Goal: Task Accomplishment & Management: Use online tool/utility

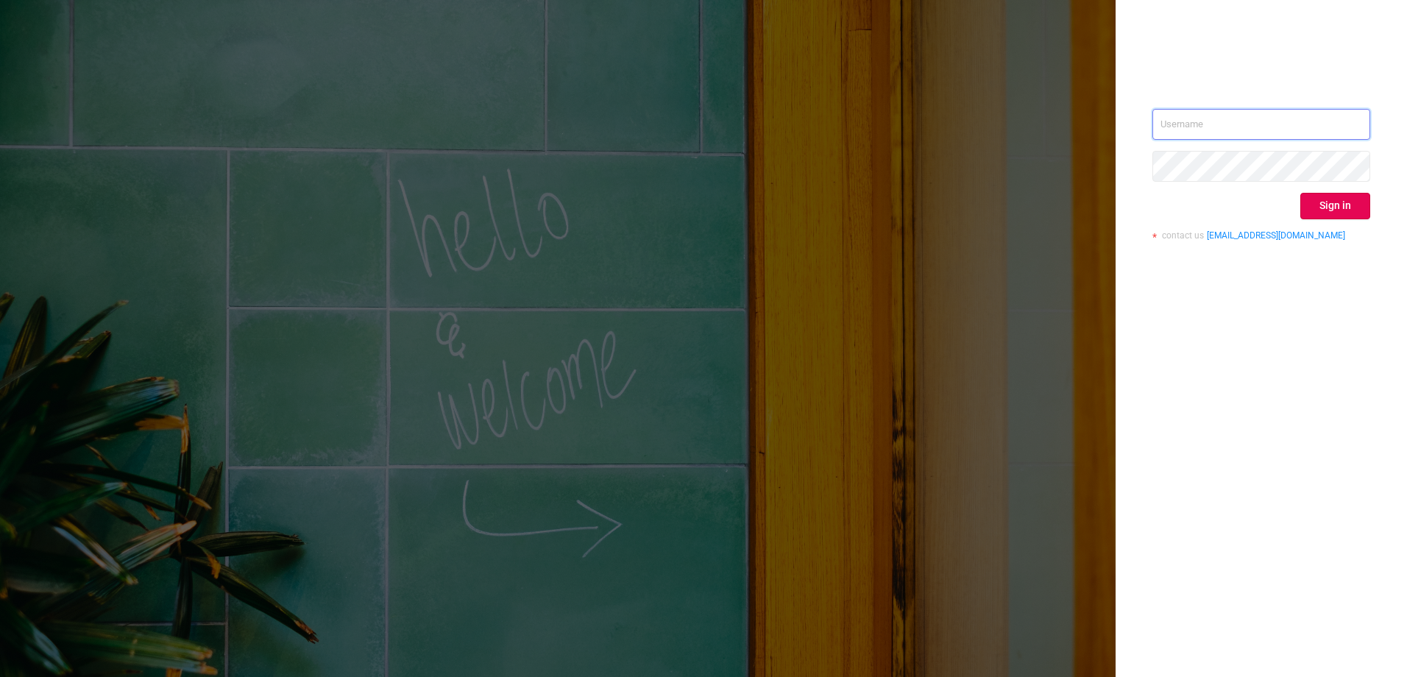
click at [1186, 123] on input "text" at bounding box center [1261, 124] width 218 height 31
type input "[EMAIL_ADDRESS][DOMAIN_NAME]"
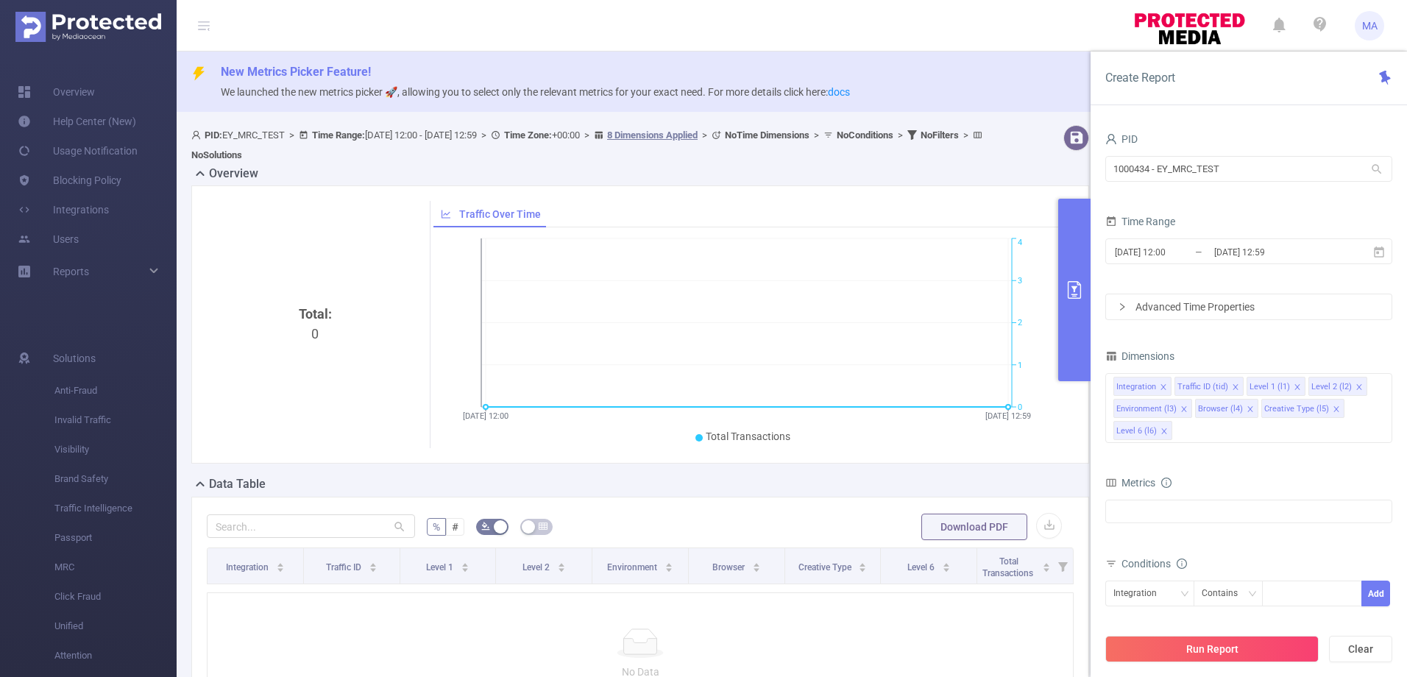
click at [1374, 172] on icon at bounding box center [1376, 169] width 13 height 13
click at [1231, 94] on div "Create Report" at bounding box center [1248, 78] width 316 height 54
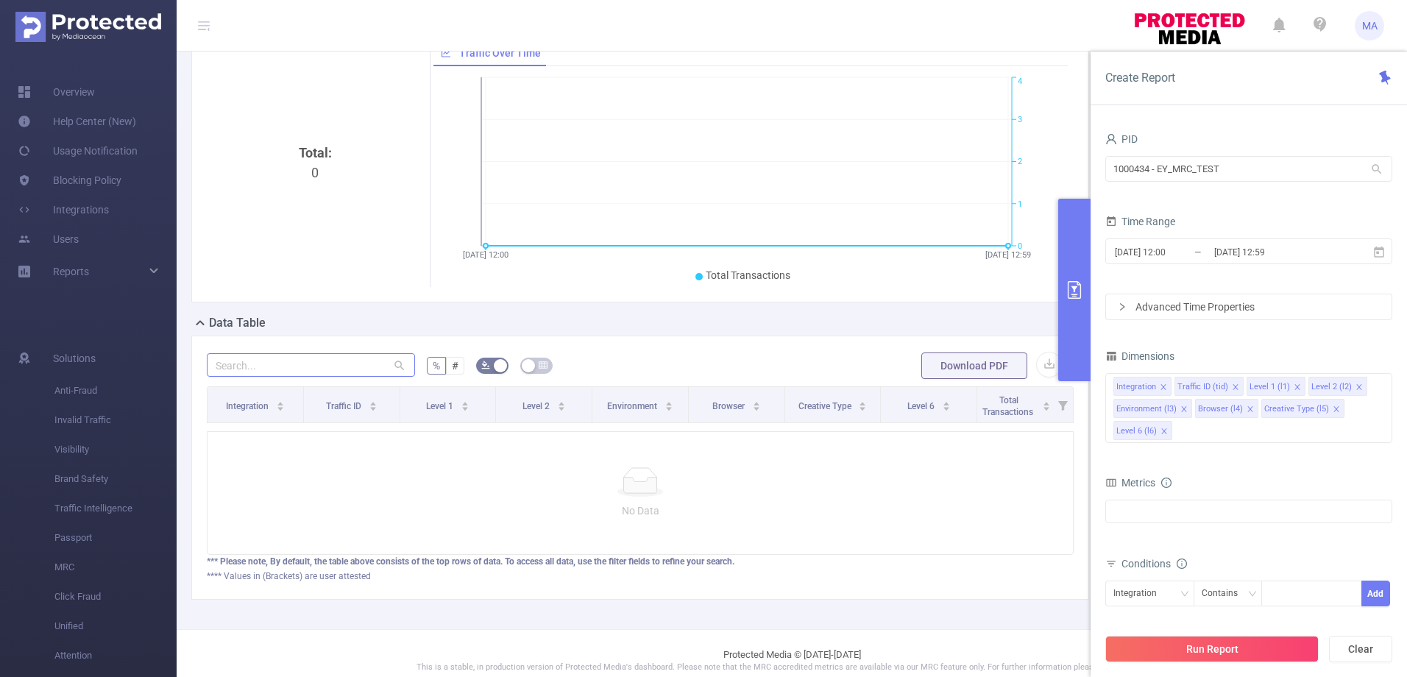
scroll to position [187, 0]
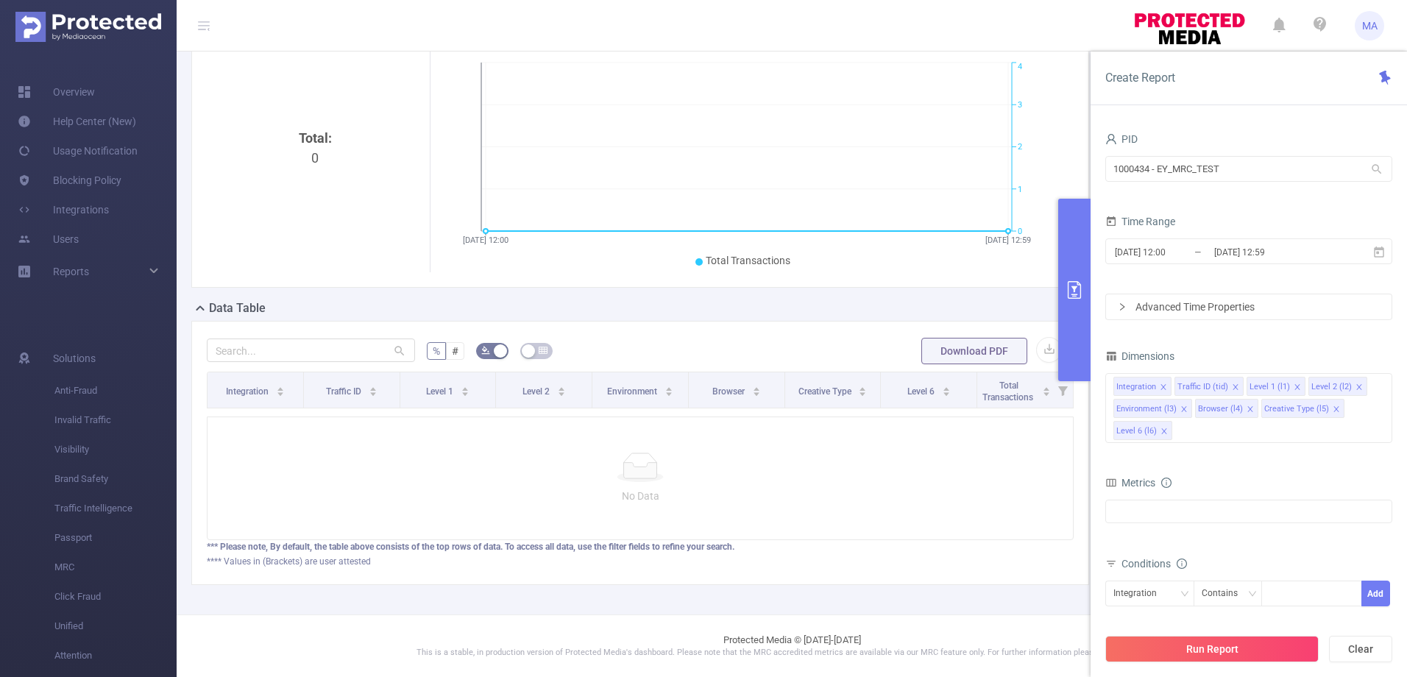
click at [1380, 166] on icon at bounding box center [1376, 169] width 13 height 13
click at [1381, 255] on icon at bounding box center [1378, 252] width 13 height 13
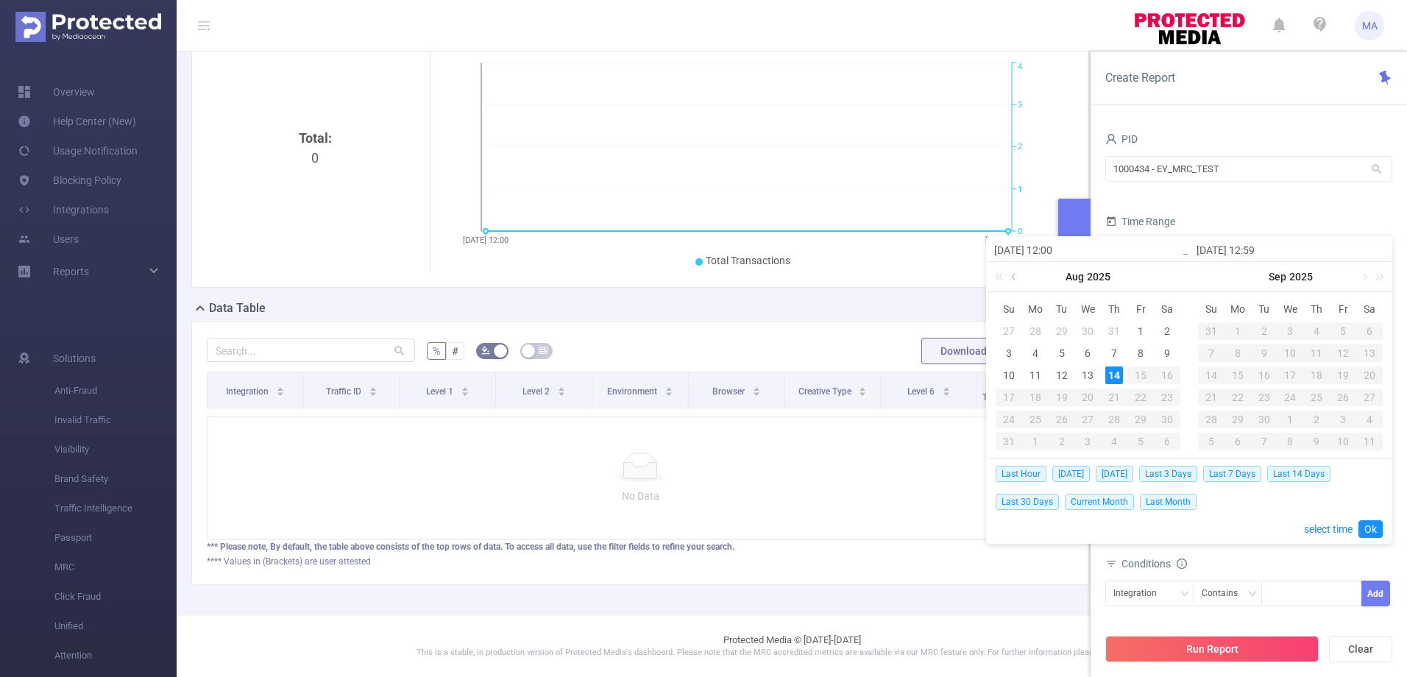
click at [1014, 279] on link at bounding box center [1014, 276] width 13 height 29
click at [1062, 327] on div "1" at bounding box center [1062, 331] width 18 height 18
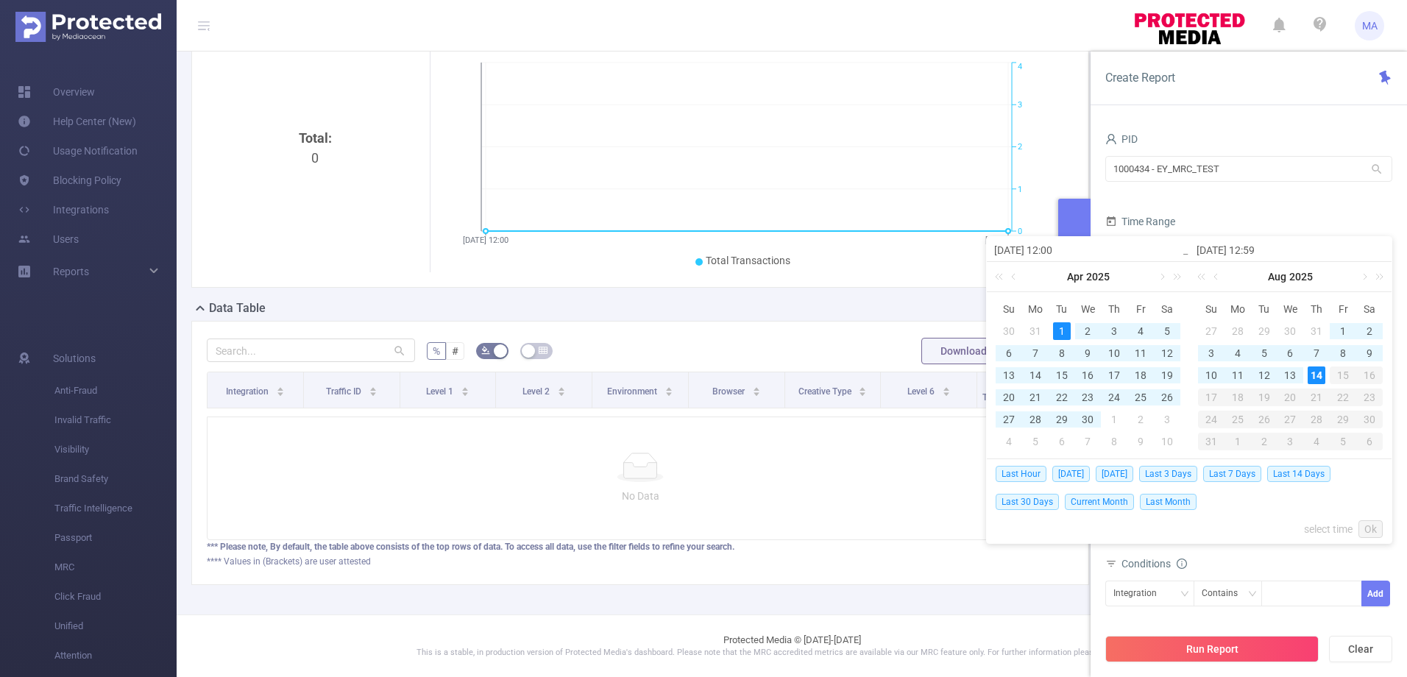
click at [1314, 372] on div "14" at bounding box center [1316, 375] width 18 height 18
type input "[DATE] 12:00"
click at [1202, 648] on button "Run Report" at bounding box center [1211, 649] width 213 height 26
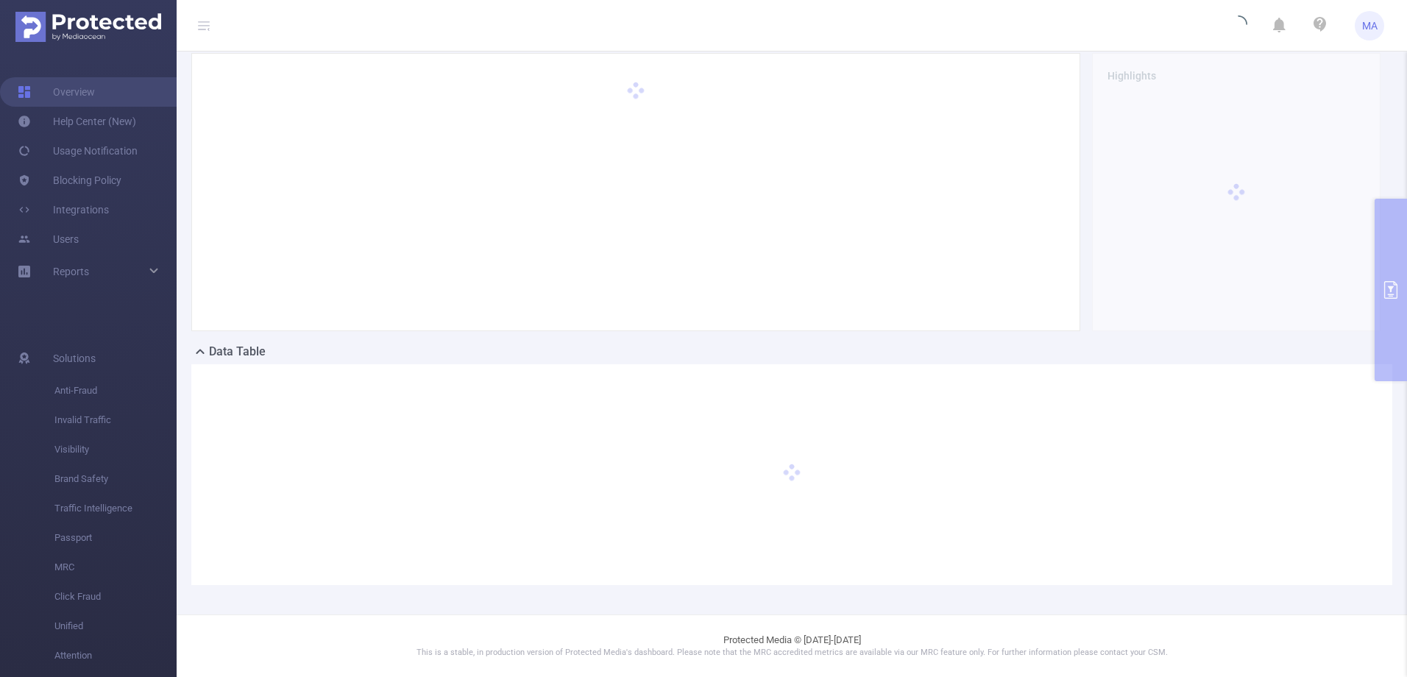
scroll to position [118, 0]
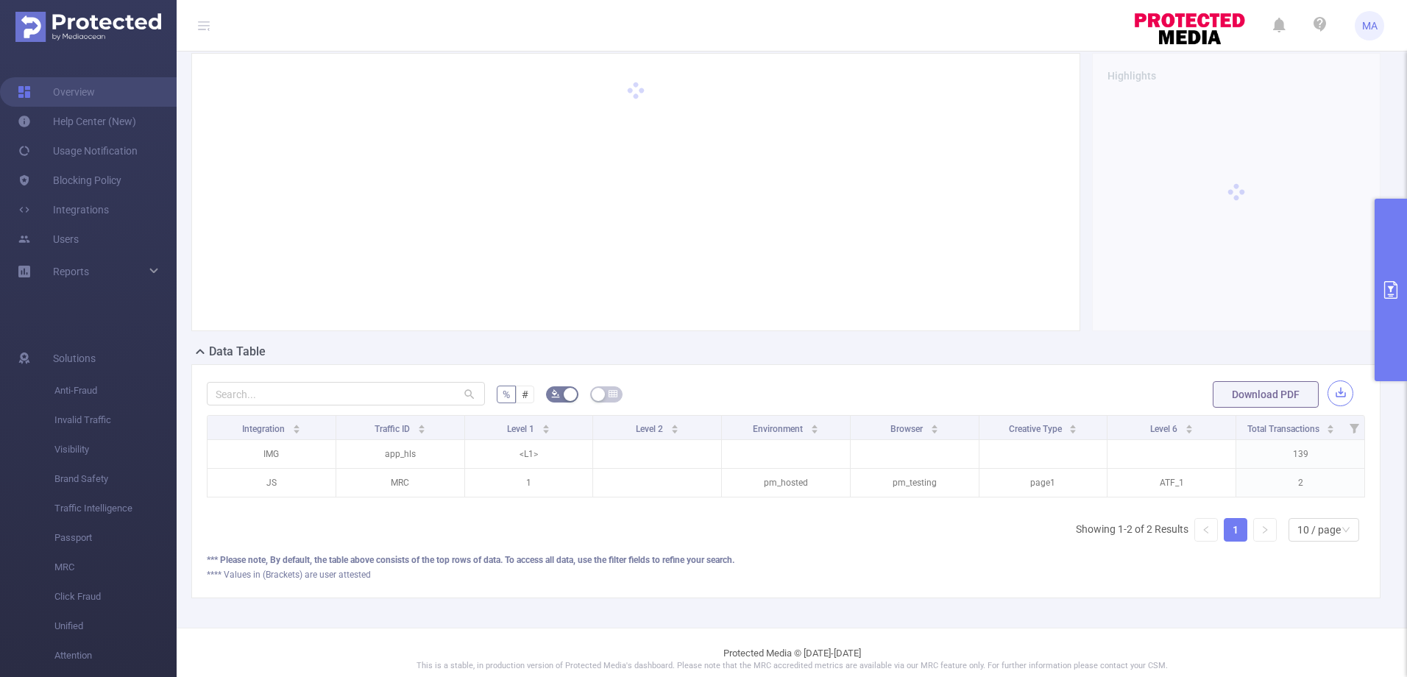
click at [1327, 388] on button "button" at bounding box center [1340, 393] width 26 height 26
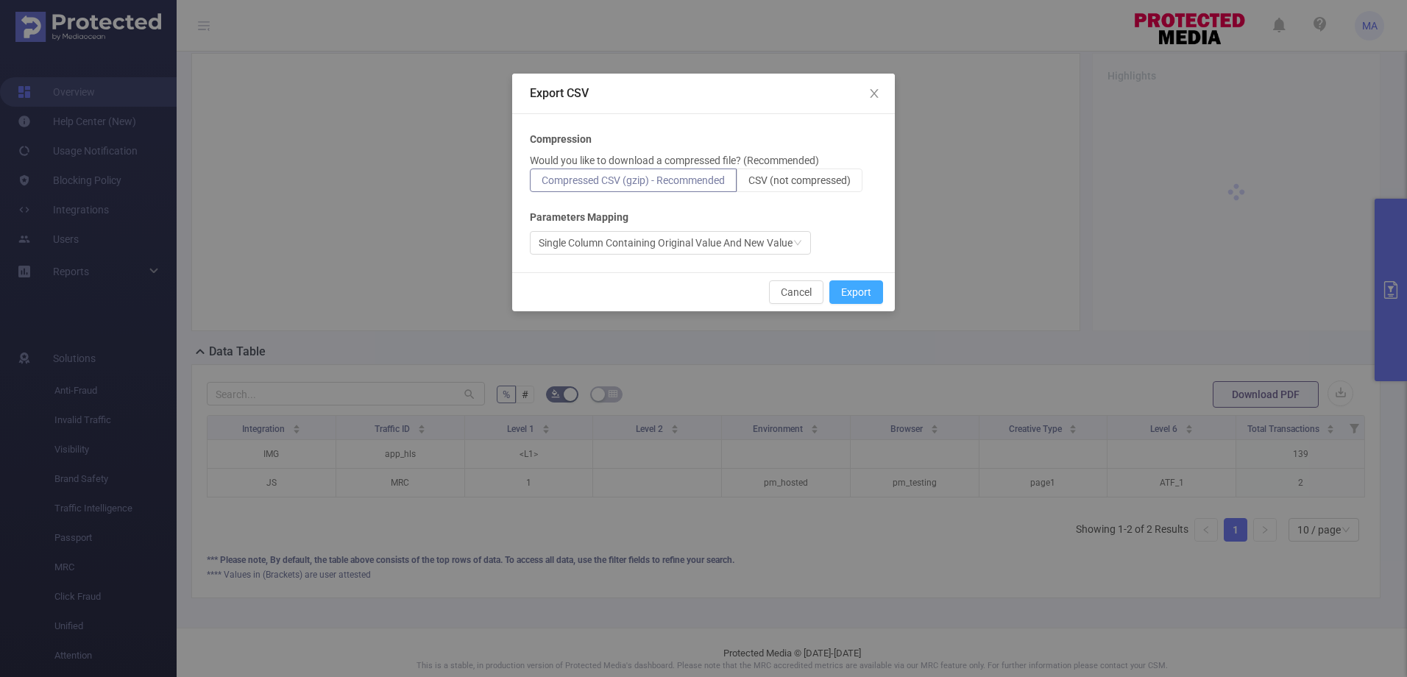
click at [867, 287] on button "Export" at bounding box center [856, 292] width 54 height 24
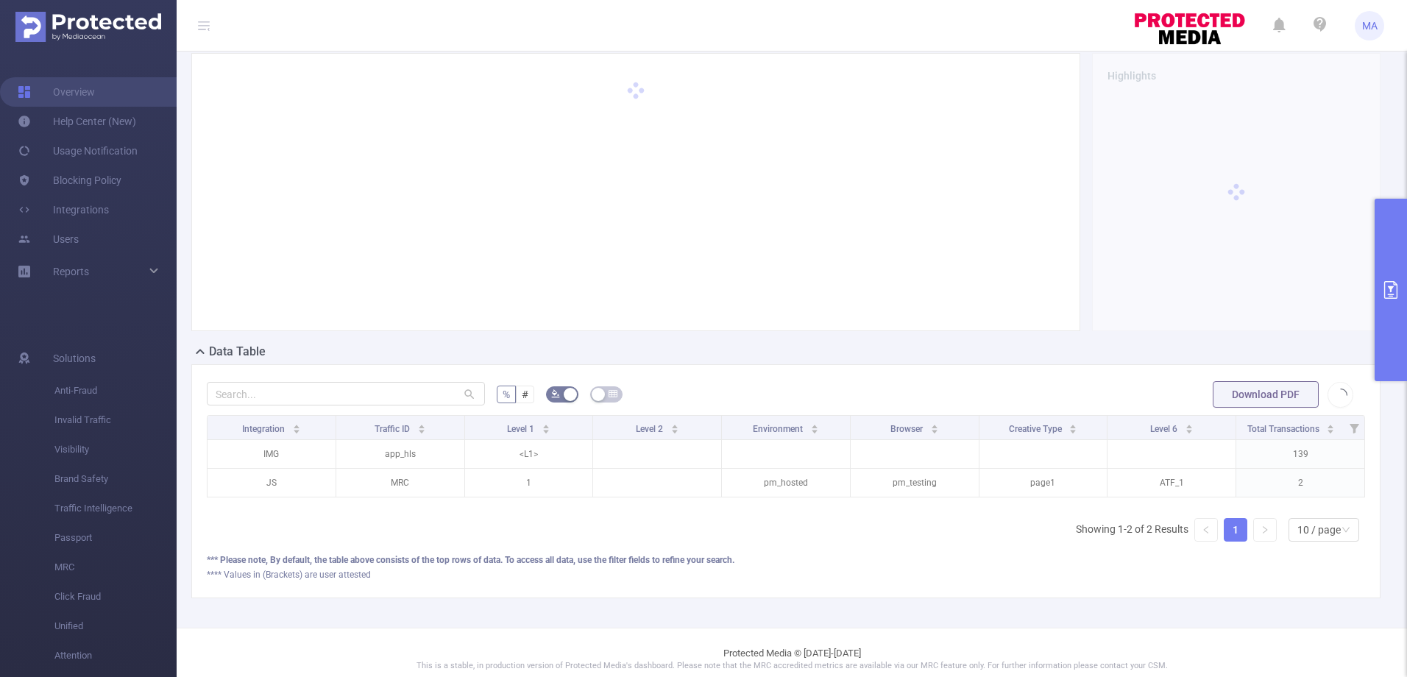
click at [1219, 241] on div at bounding box center [1236, 192] width 288 height 278
